Goal: Information Seeking & Learning: Learn about a topic

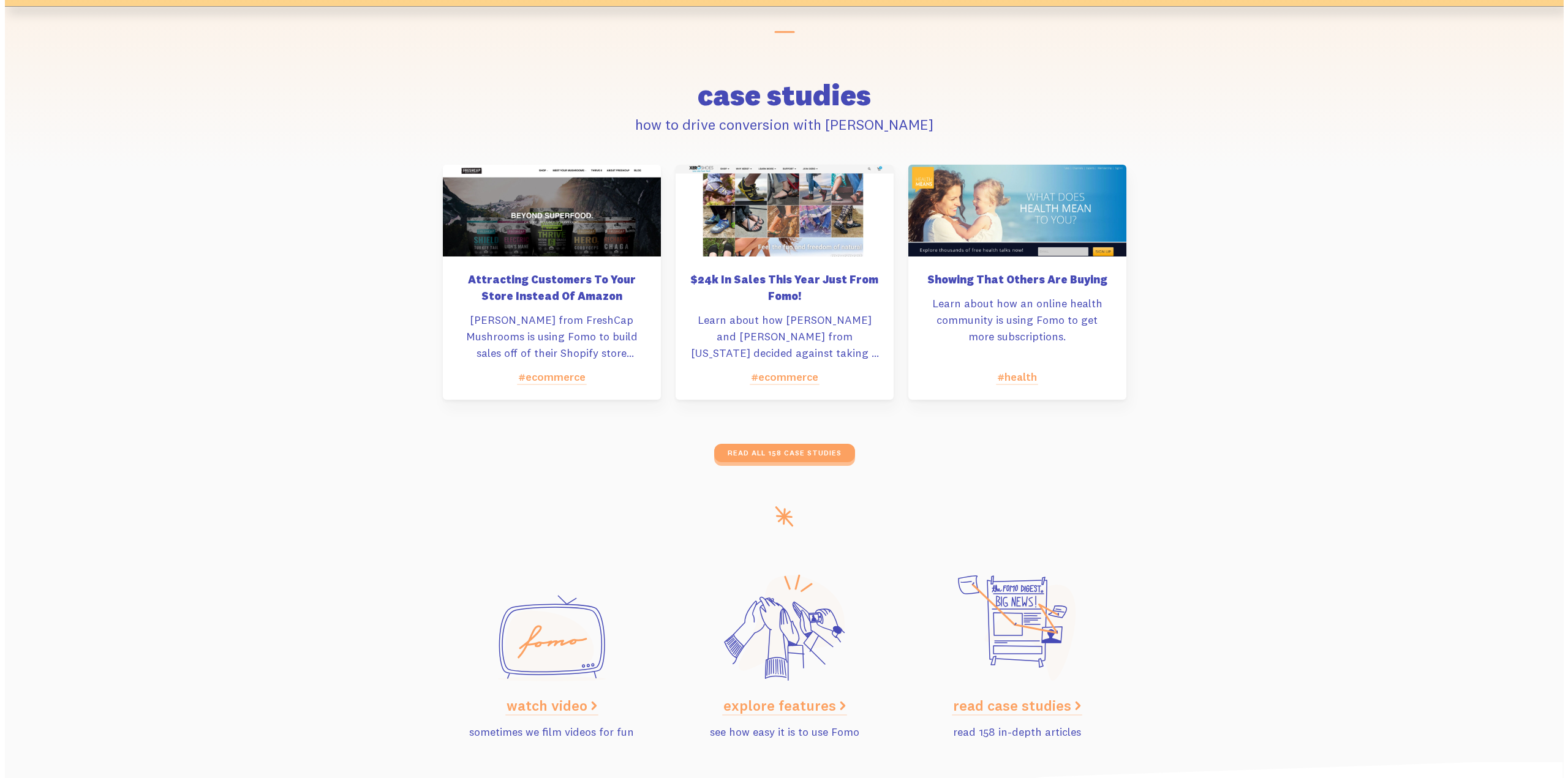
scroll to position [5692, 0]
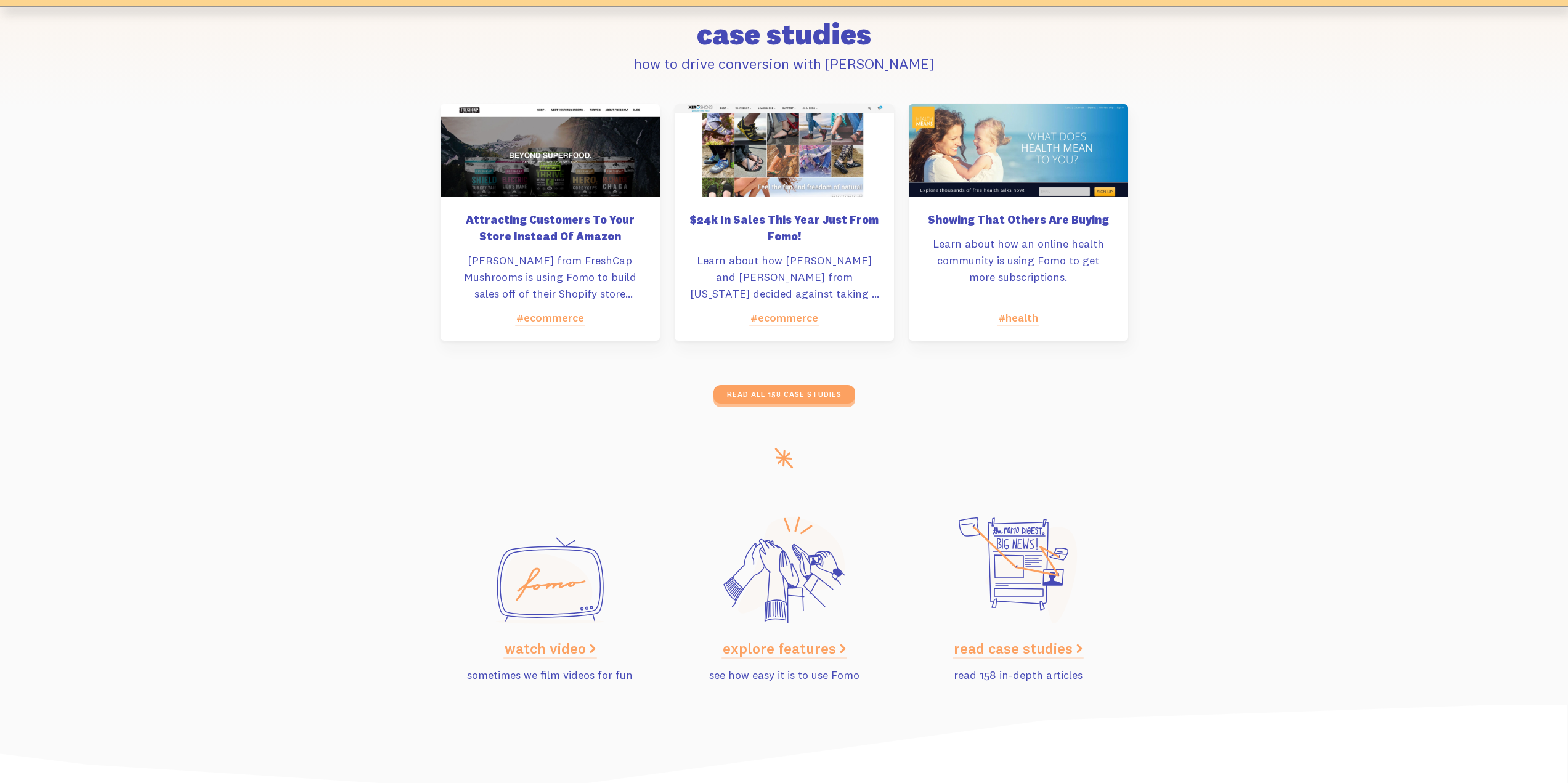
click at [569, 652] on link "watch video" at bounding box center [550, 648] width 91 height 18
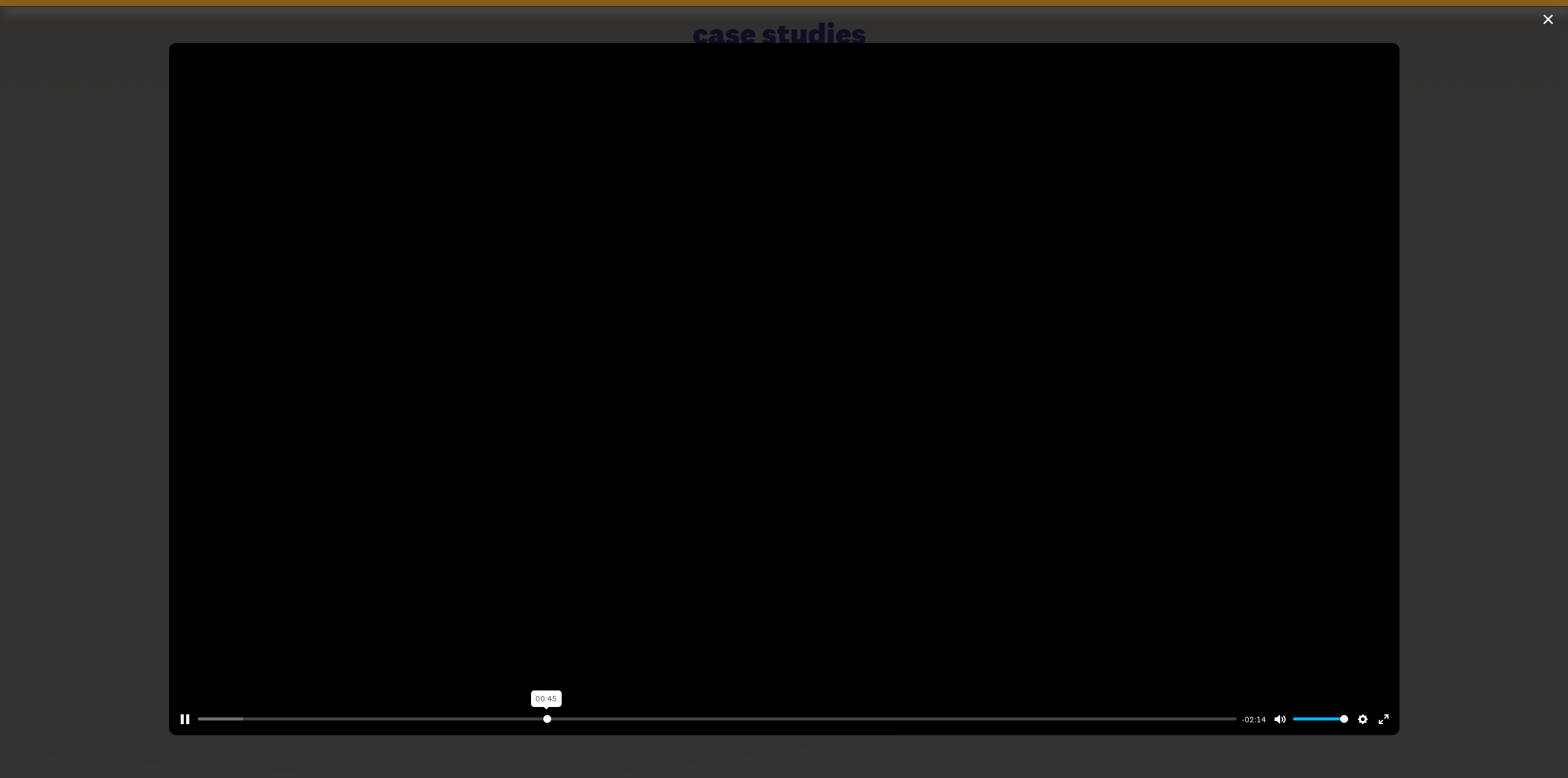
click at [544, 721] on input "Seek" at bounding box center [717, 718] width 1039 height 12
click at [212, 714] on input "Seek" at bounding box center [717, 718] width 1039 height 12
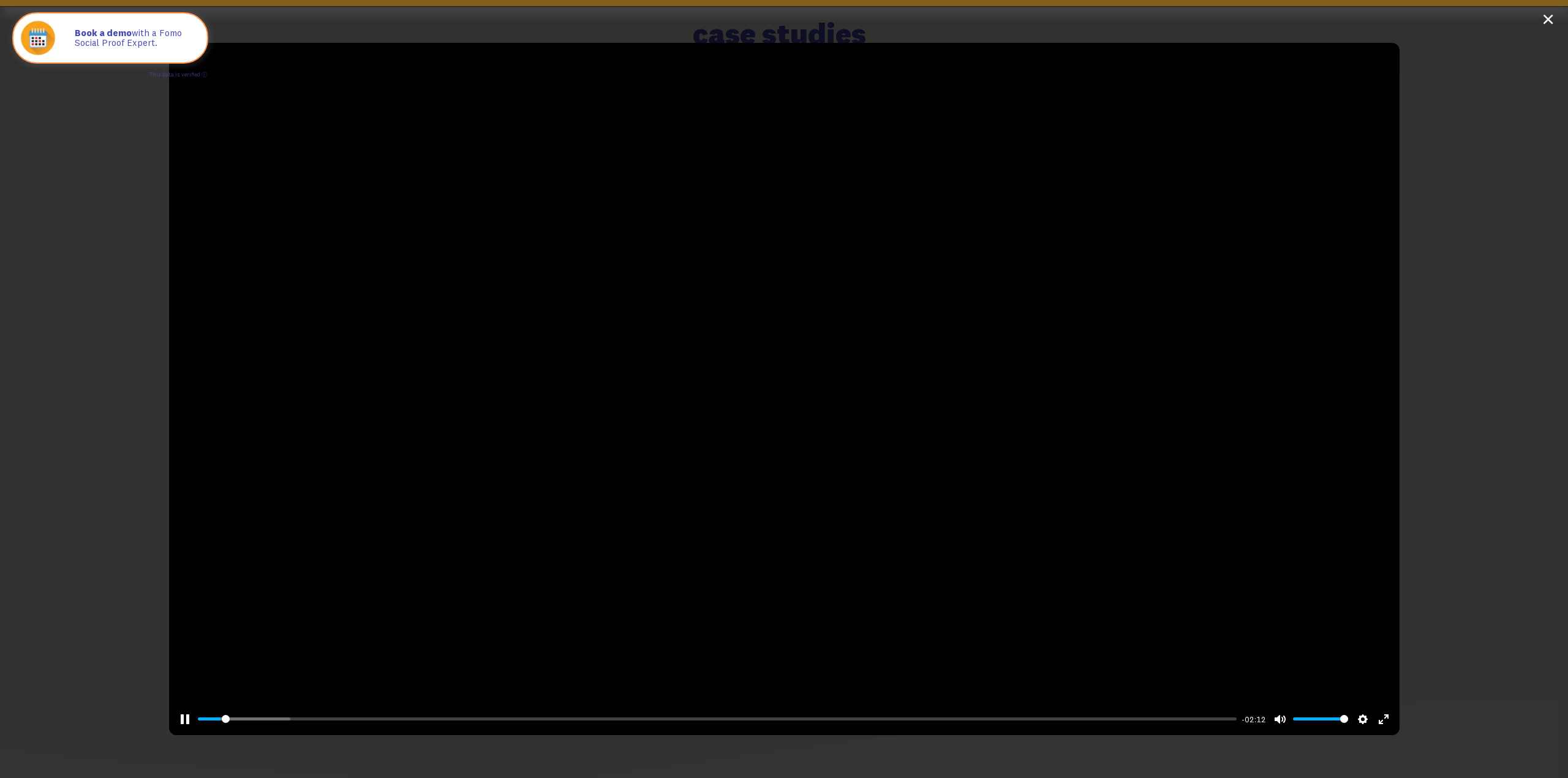
click at [653, 730] on div "Pause Play % buffered 00:57 -02:12 Unmute Mute Disable captions Enable captions…" at bounding box center [785, 712] width 1231 height 47
click at [713, 719] on input "Seek" at bounding box center [717, 718] width 1039 height 12
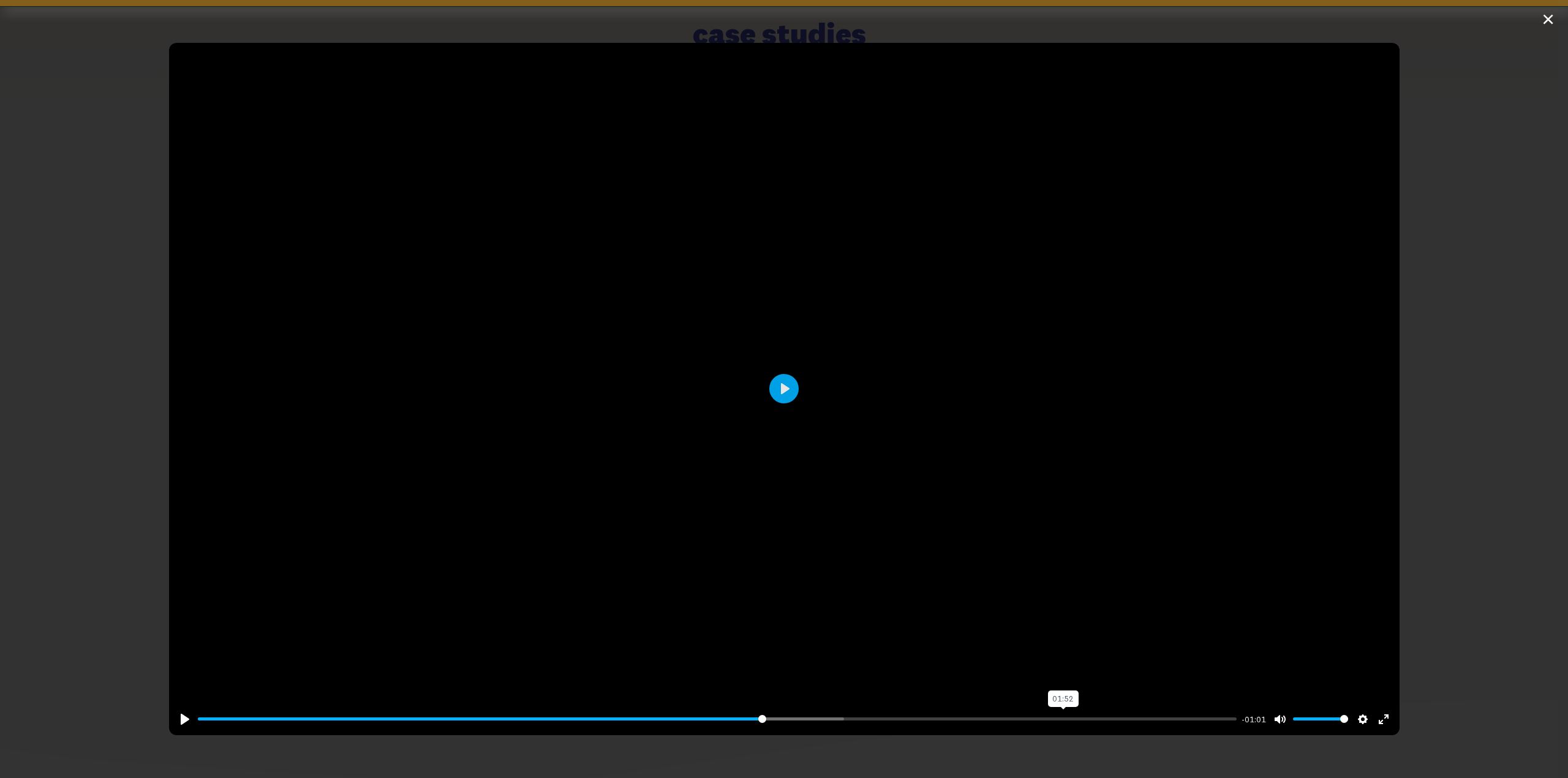
click at [1056, 716] on input "Seek" at bounding box center [717, 718] width 1039 height 12
click at [1145, 713] on input "Seek" at bounding box center [717, 718] width 1039 height 12
click at [205, 714] on input "Seek" at bounding box center [717, 718] width 1039 height 12
click at [900, 271] on div at bounding box center [785, 388] width 1231 height 691
type input "3.06"
